Goal: Task Accomplishment & Management: Use online tool/utility

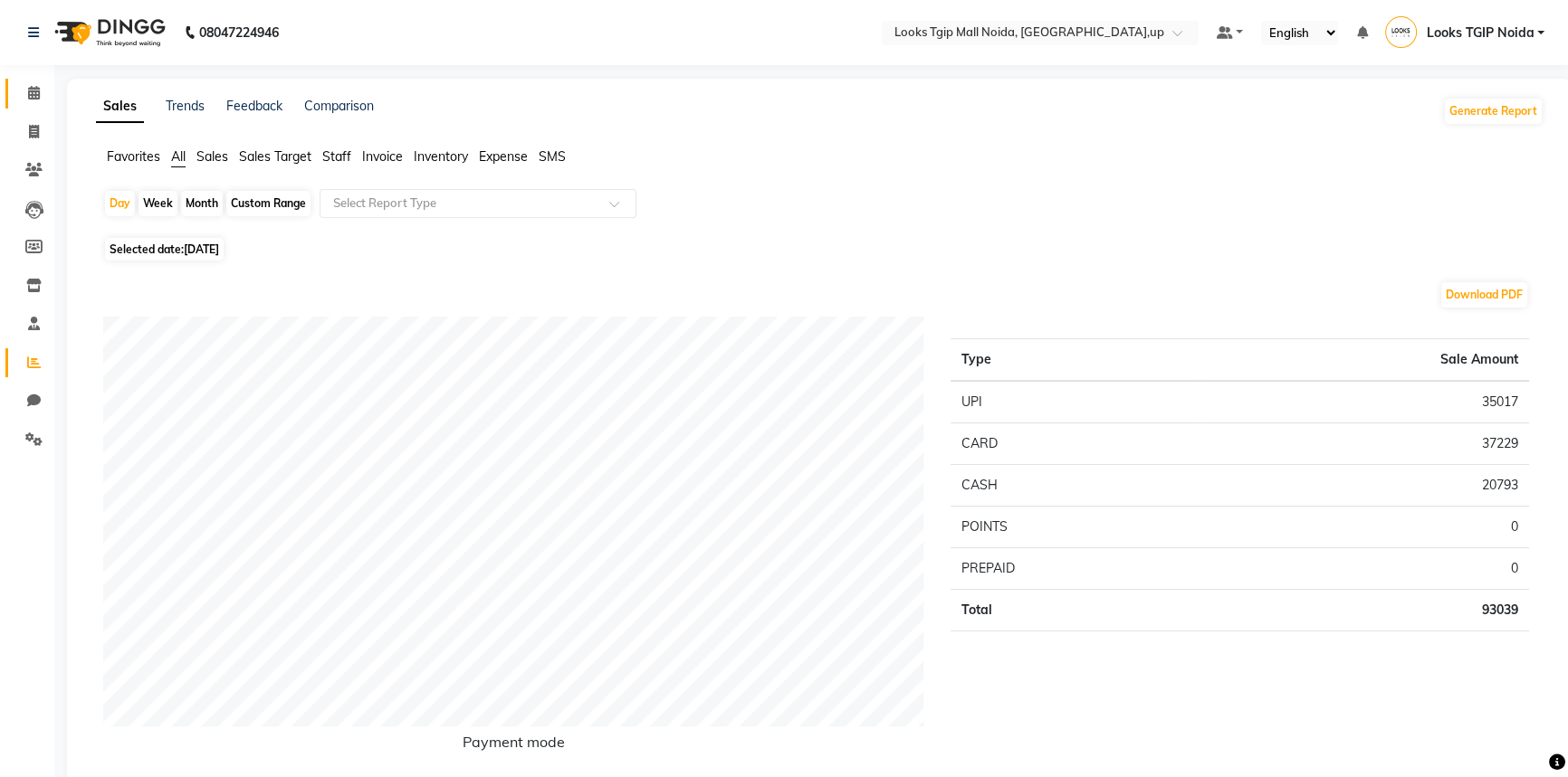
click at [13, 93] on link "Calendar" at bounding box center [27, 94] width 43 height 30
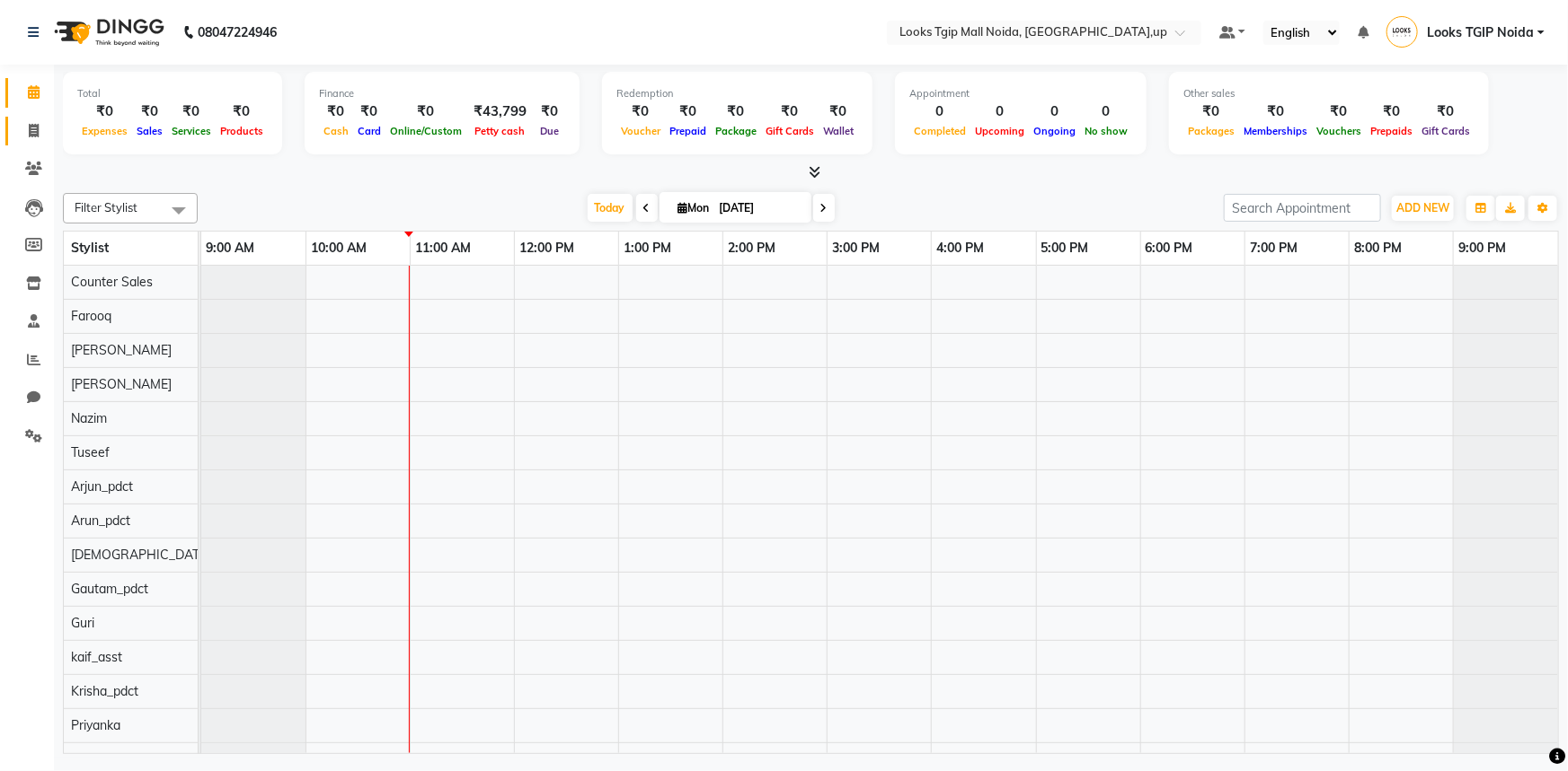
click at [17, 118] on link "Invoice" at bounding box center [27, 131] width 43 height 30
select select "service"
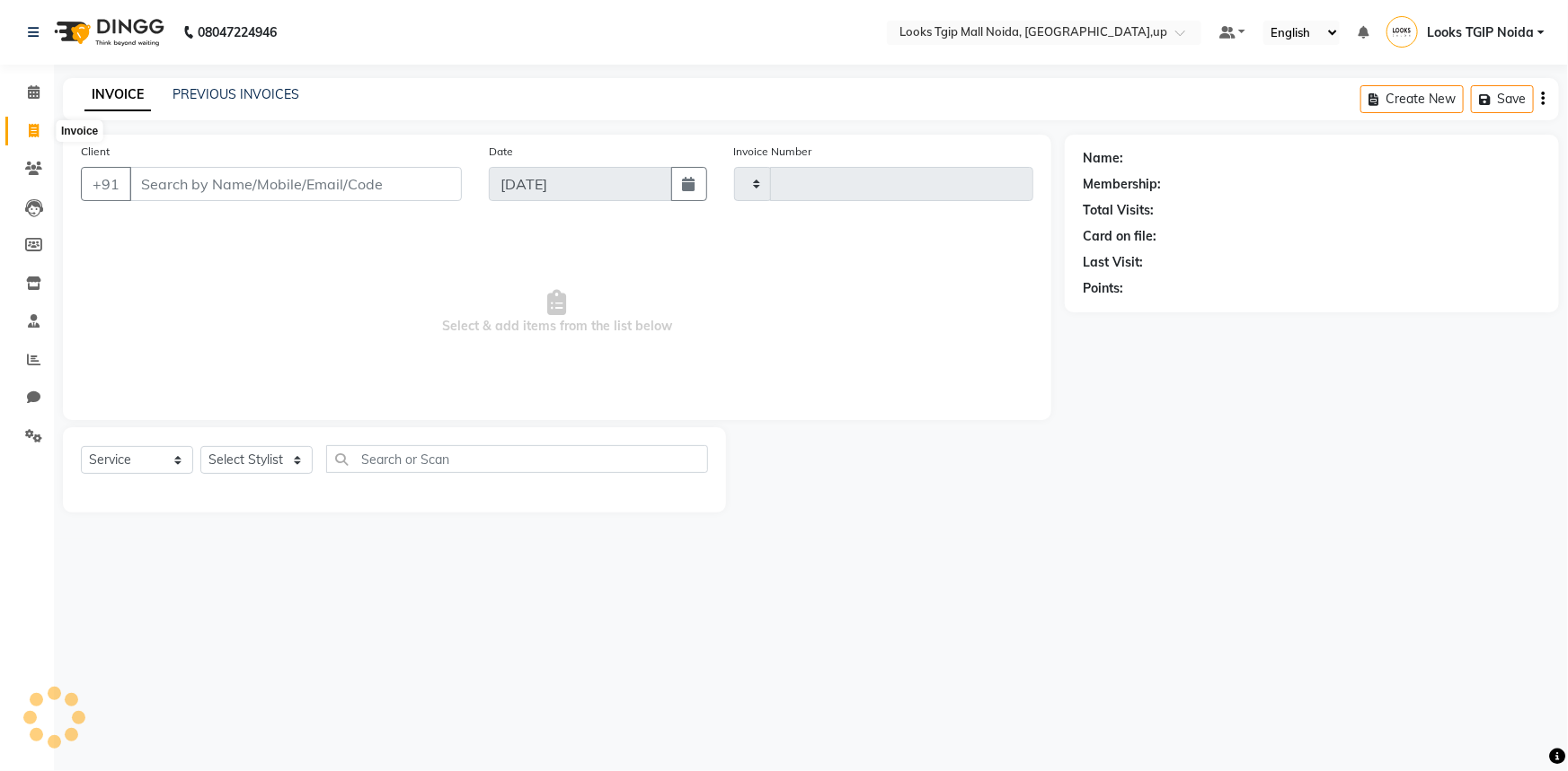
type input "3424"
select select "4358"
click at [328, 191] on input "Client" at bounding box center [295, 184] width 332 height 34
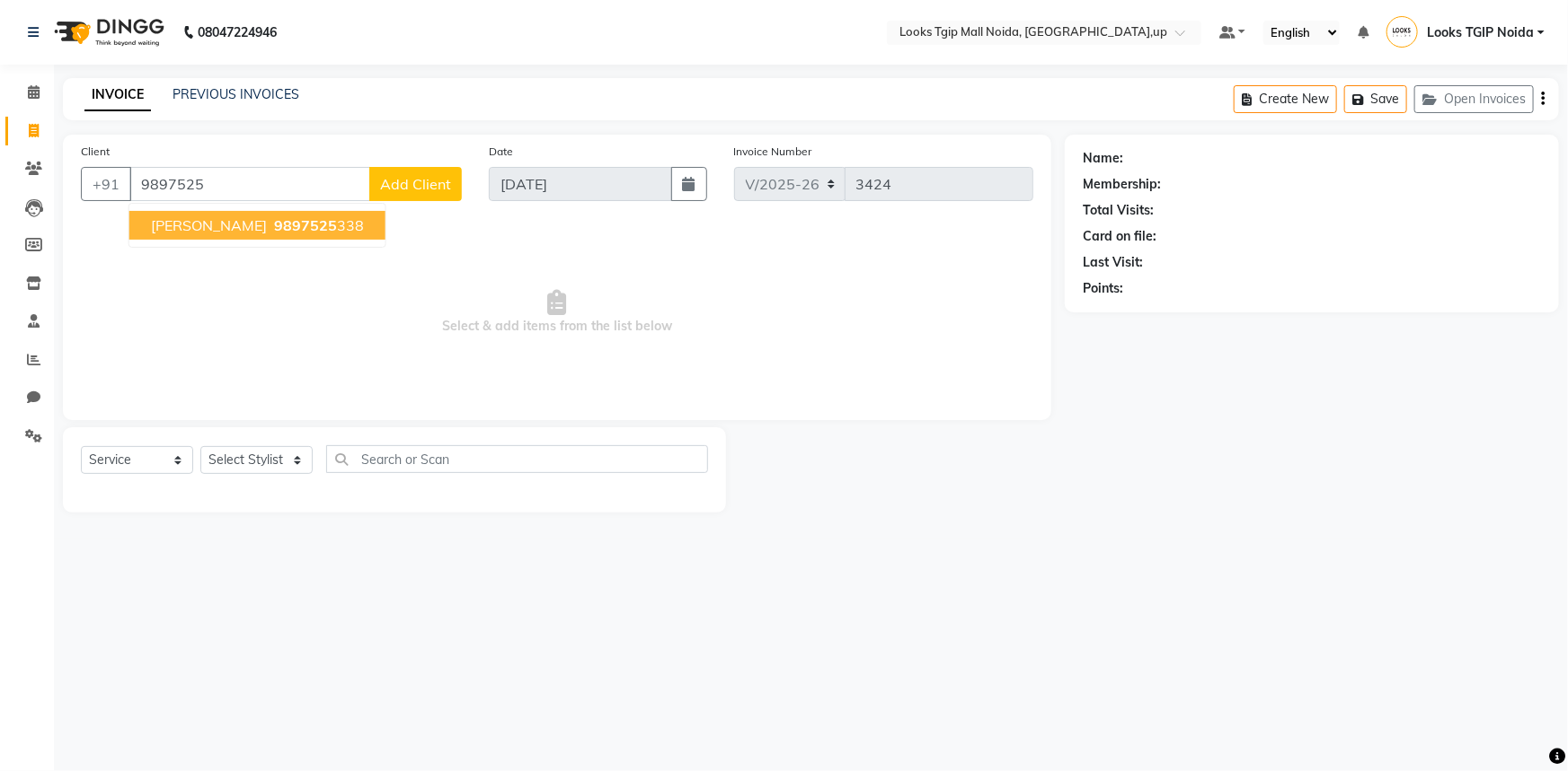
click at [293, 219] on span "9897525" at bounding box center [305, 225] width 63 height 18
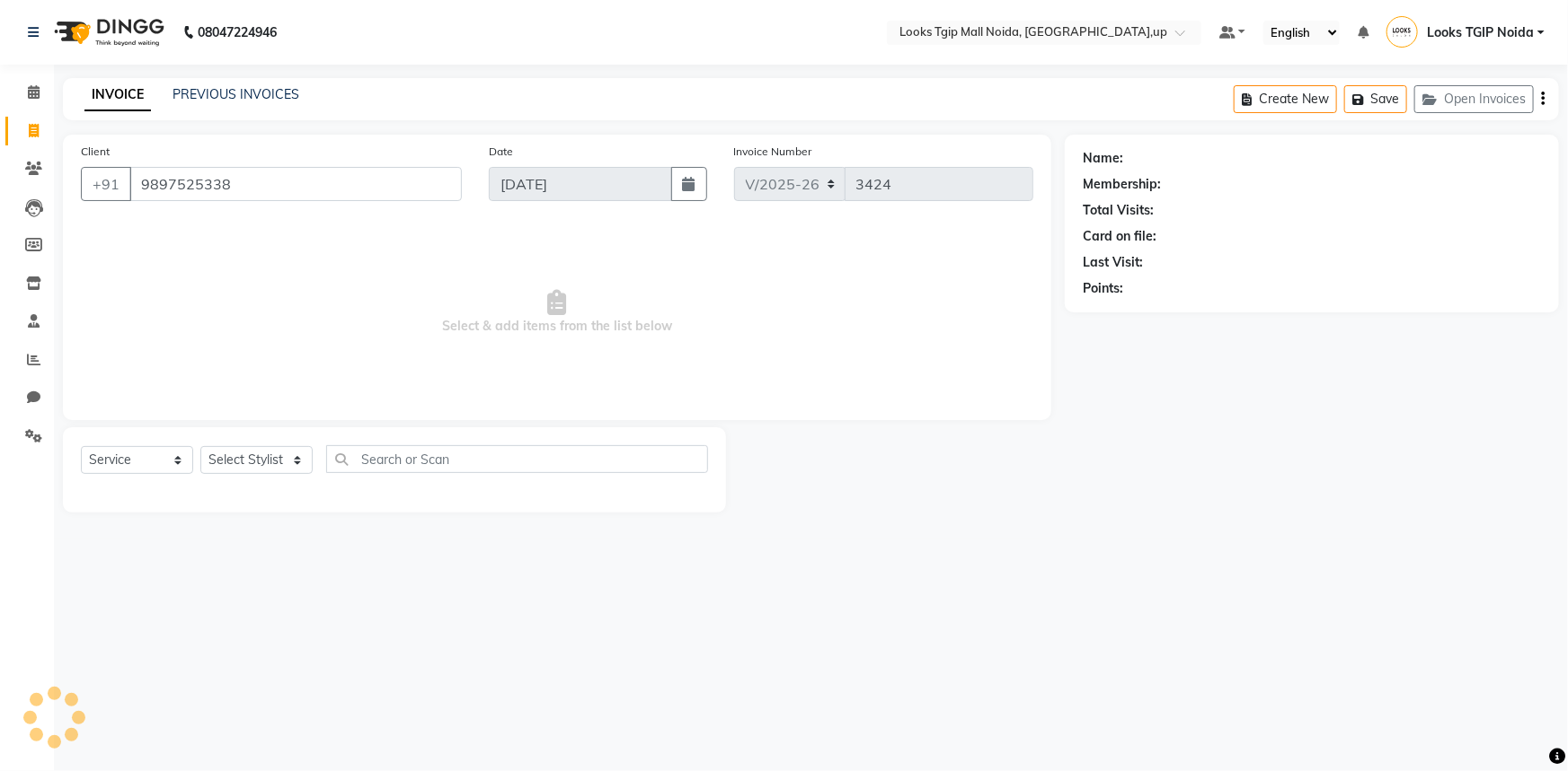
type input "9897525338"
select select "1: Object"
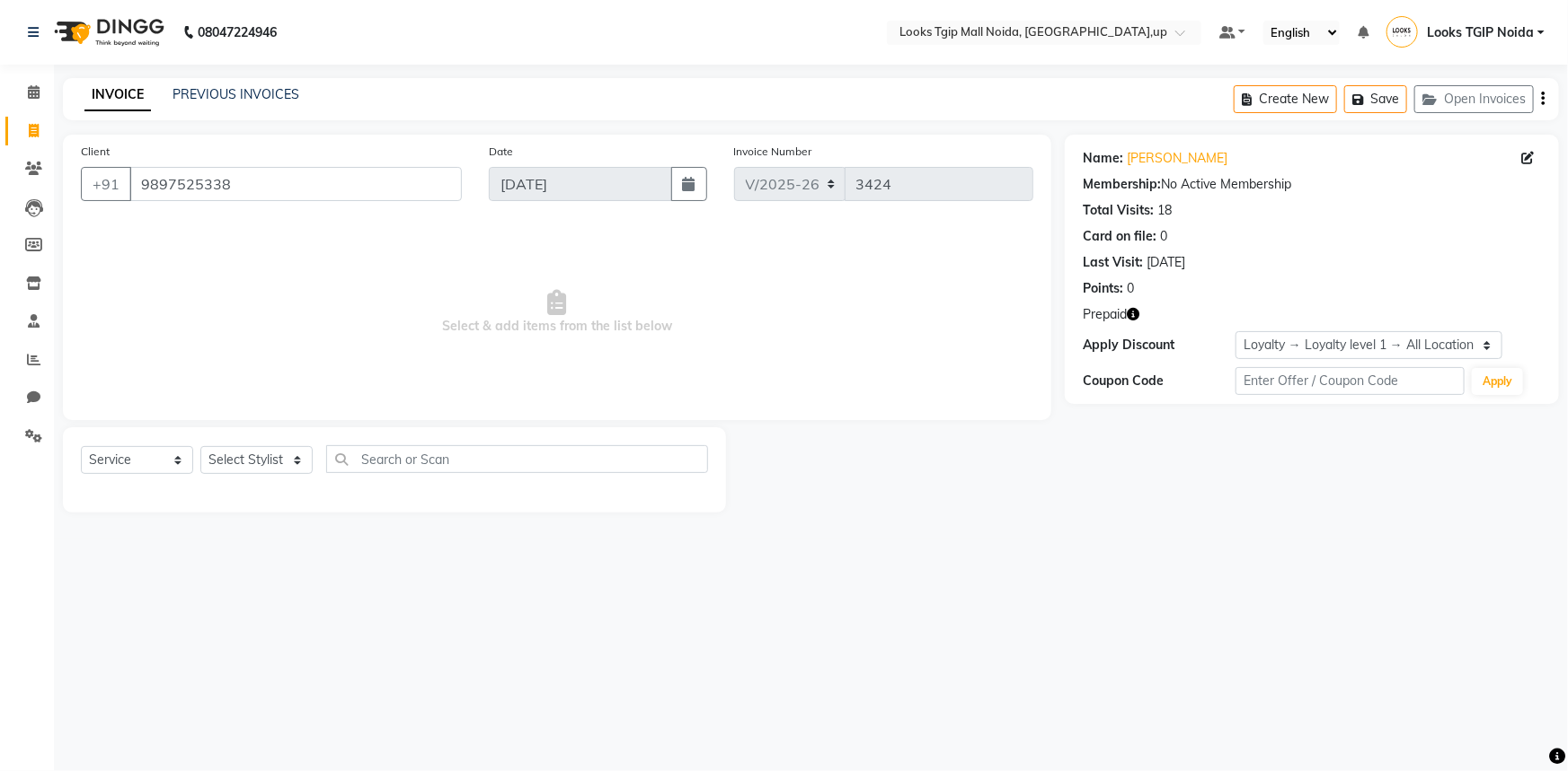
click at [1131, 315] on icon "button" at bounding box center [1133, 314] width 13 height 13
drag, startPoint x: 956, startPoint y: 339, endPoint x: 883, endPoint y: 337, distance: 73.0
click at [885, 337] on div "1. Looks Premium Prepaid Card (₹16,124.00)" at bounding box center [997, 331] width 224 height 38
click at [909, 458] on div at bounding box center [895, 471] width 339 height 86
click at [25, 105] on link "Calendar" at bounding box center [27, 93] width 43 height 30
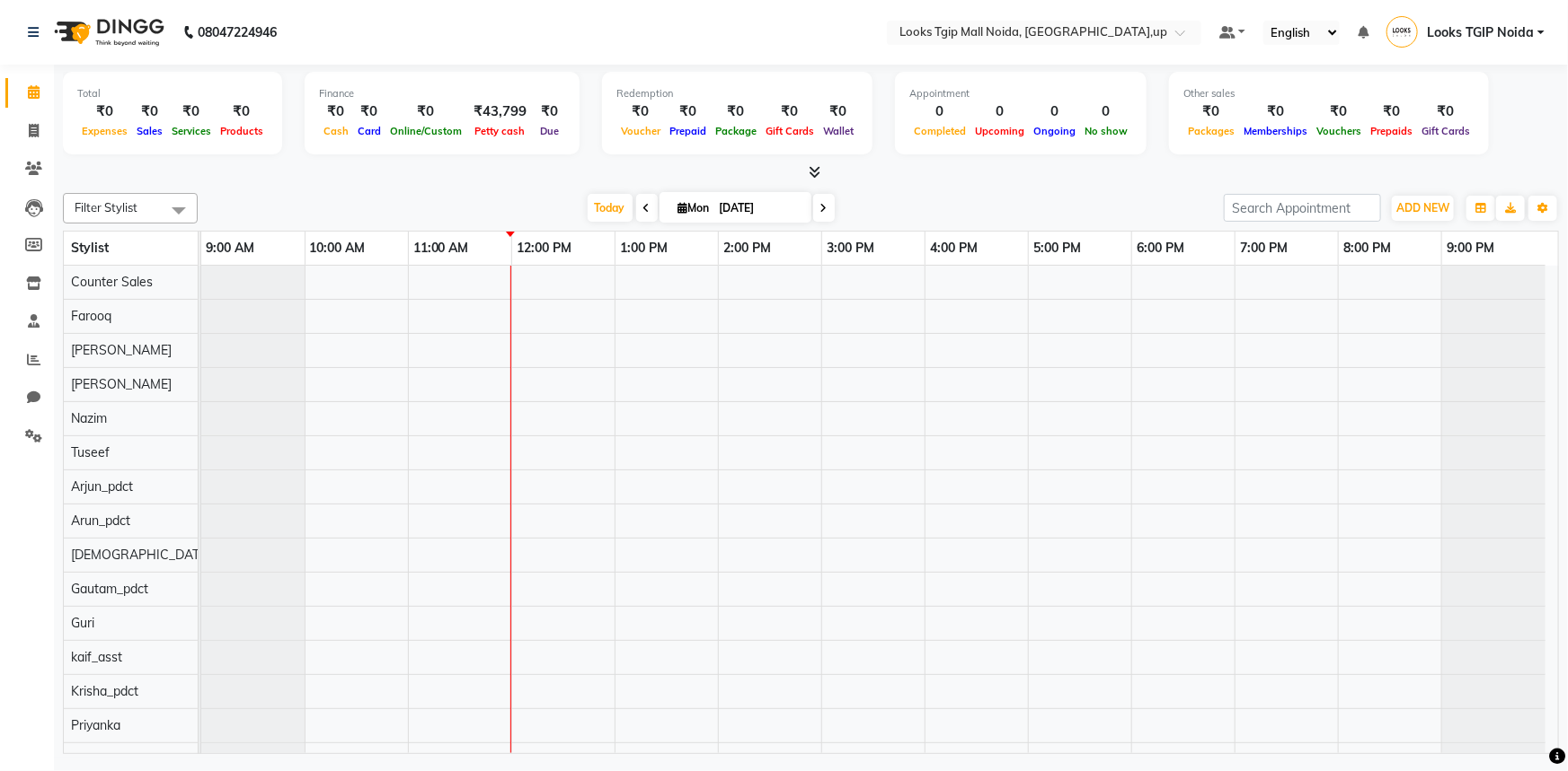
click at [810, 172] on icon at bounding box center [814, 172] width 12 height 13
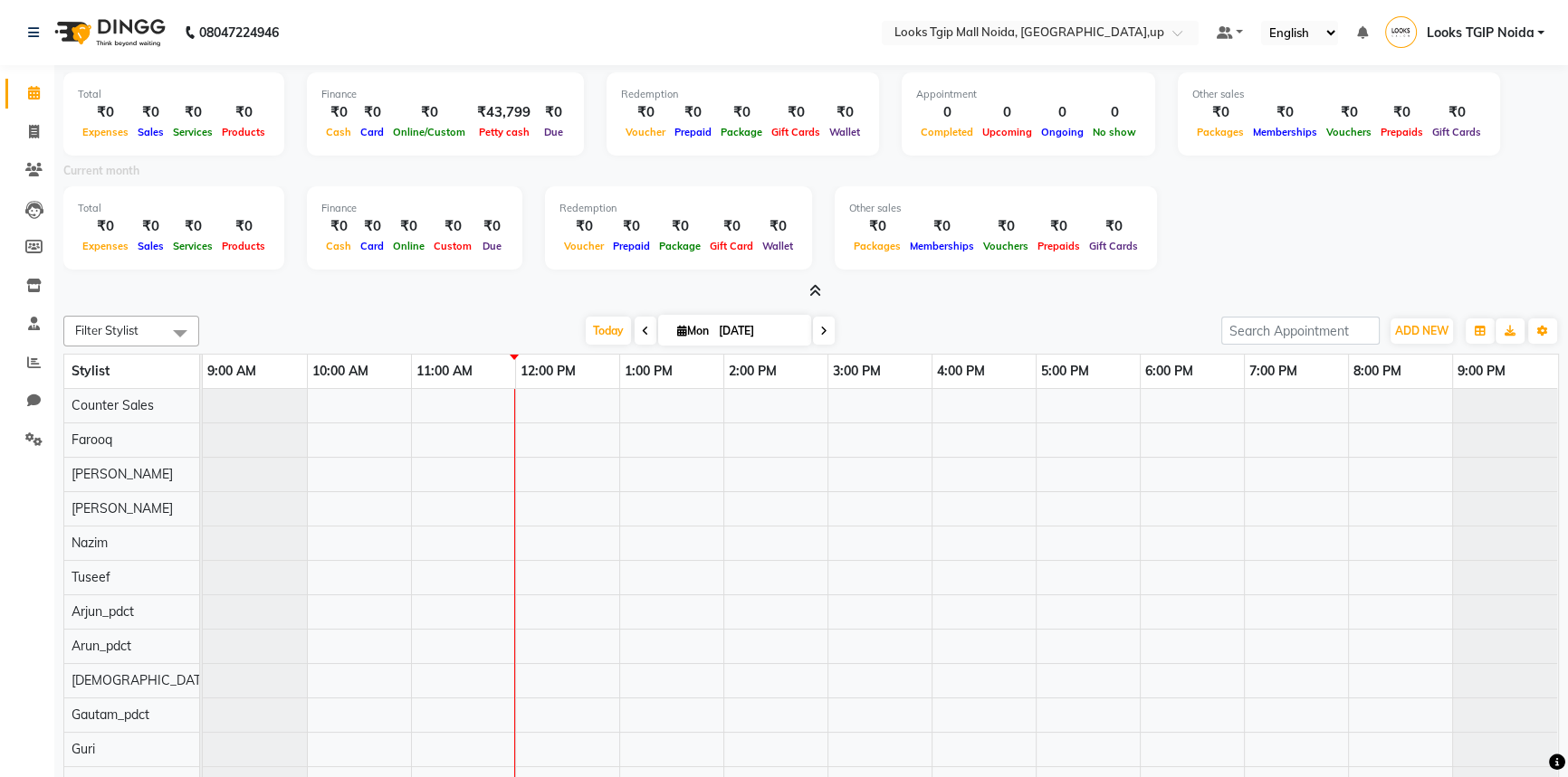
click at [814, 292] on icon at bounding box center [815, 291] width 12 height 13
